Goal: Navigation & Orientation: Find specific page/section

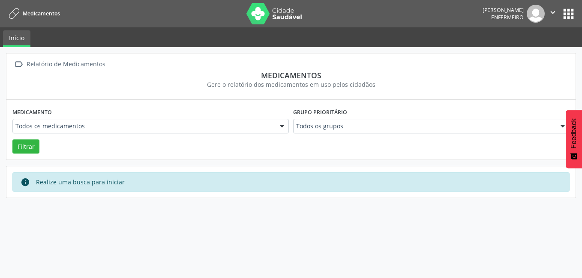
click at [560, 9] on button "" at bounding box center [553, 14] width 16 height 18
click at [567, 10] on button "apps" at bounding box center [568, 13] width 15 height 15
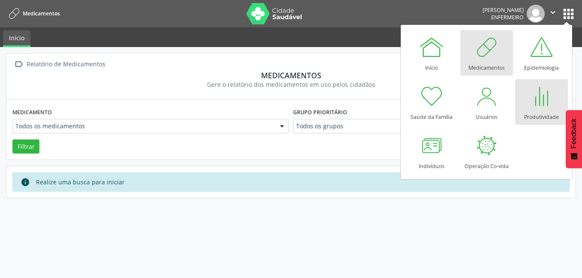
click at [531, 118] on div "Produtividade" at bounding box center [541, 115] width 35 height 12
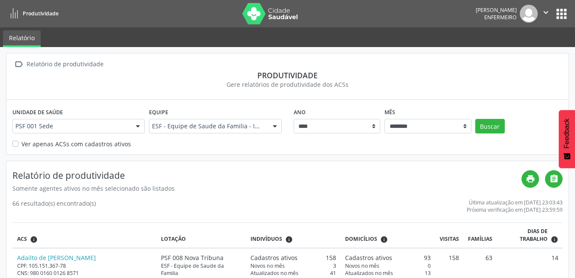
click at [562, 8] on button "apps" at bounding box center [561, 13] width 15 height 15
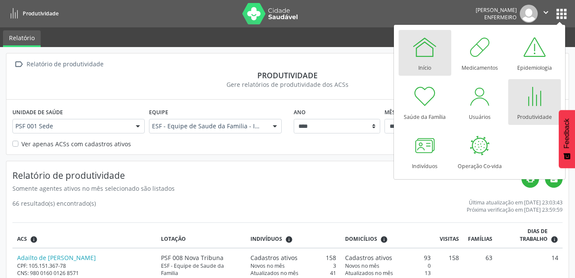
click at [428, 64] on div "Início" at bounding box center [425, 66] width 13 height 12
